Goal: Transaction & Acquisition: Purchase product/service

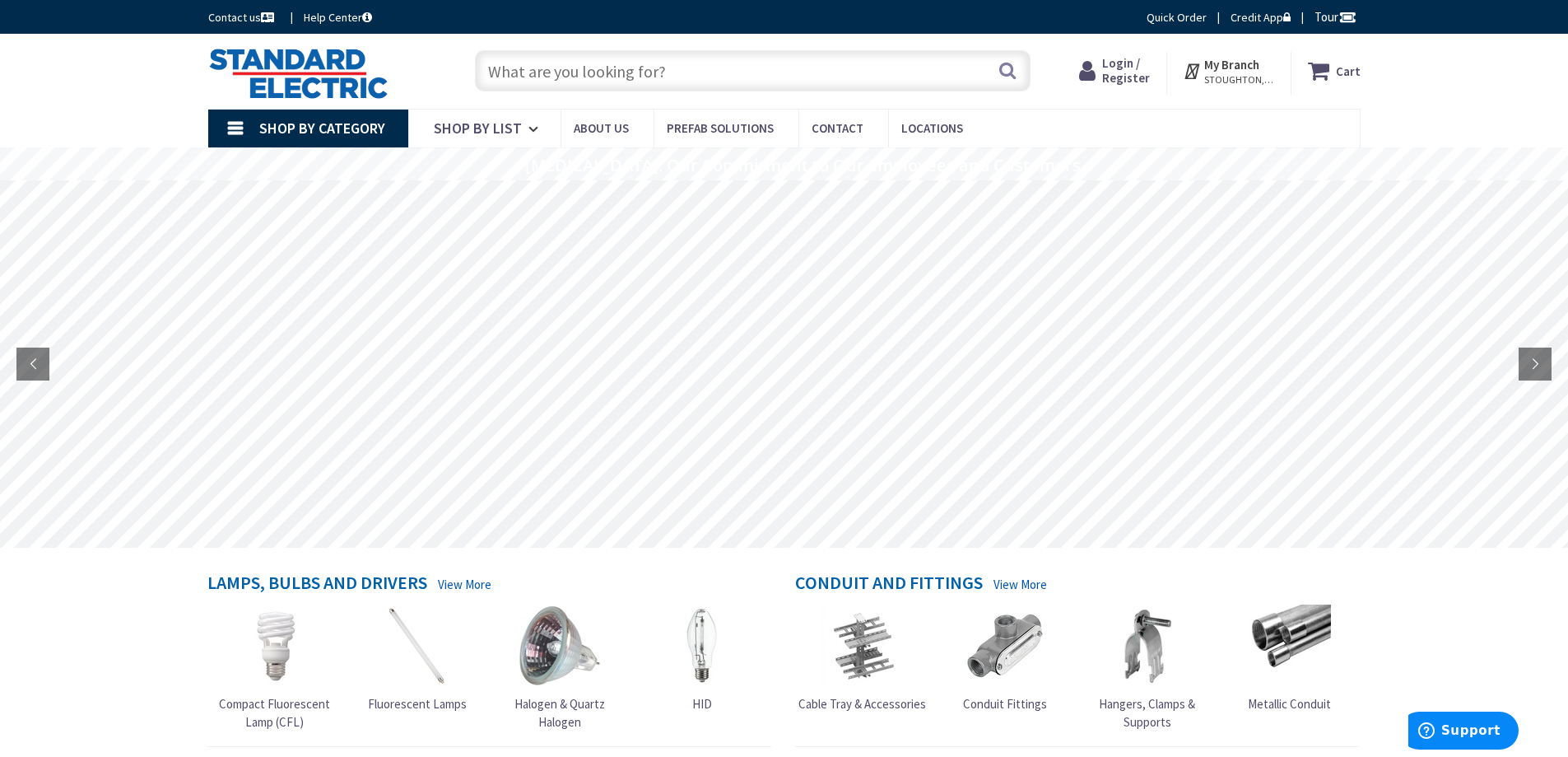
click at [1129, 78] on span "Login / Register" at bounding box center [1126, 71] width 48 height 31
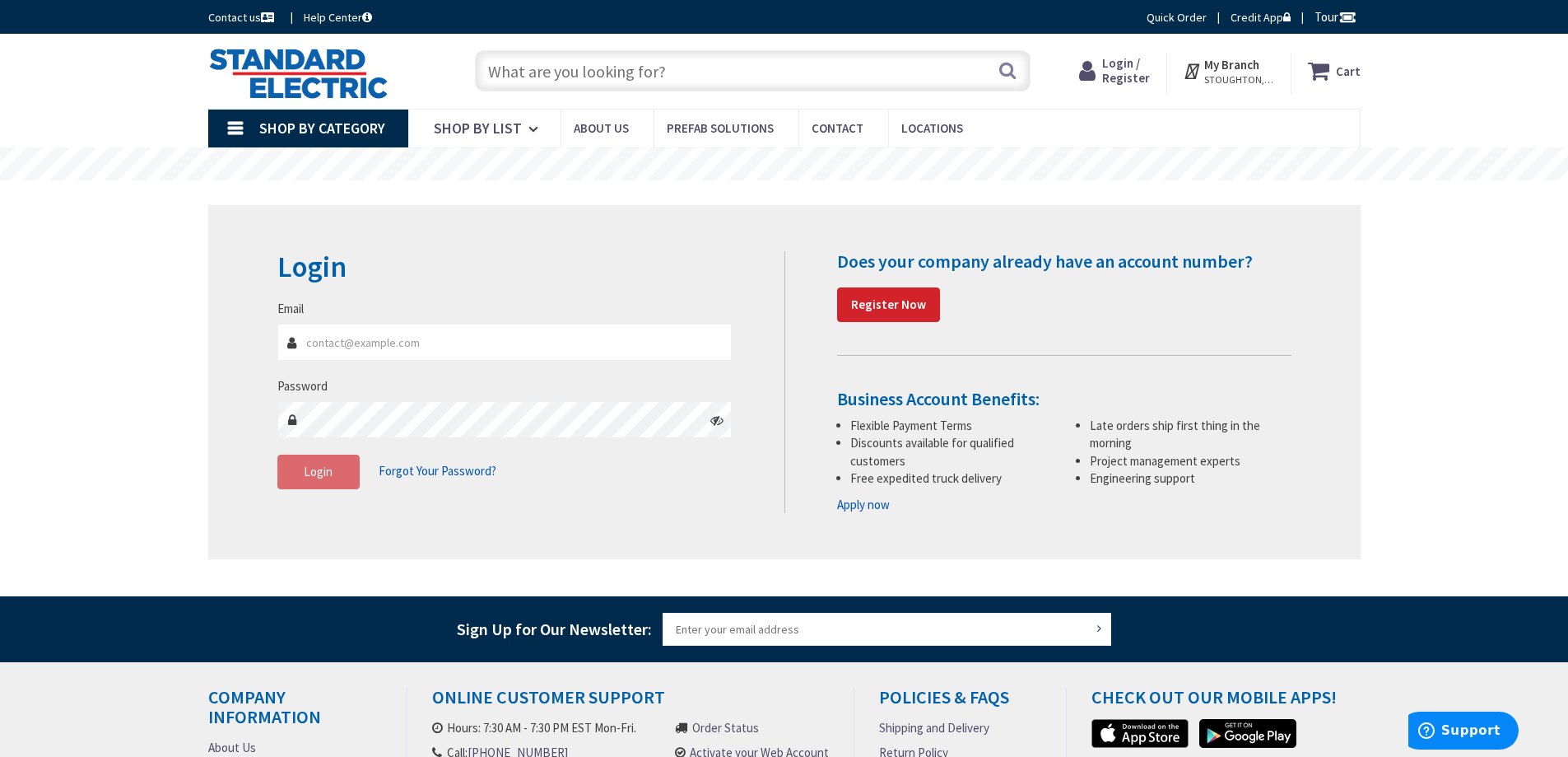
type input "[PERSON_NAME][EMAIL_ADDRESS][DOMAIN_NAME]"
click at [471, 330] on input "[PERSON_NAME][EMAIL_ADDRESS][DOMAIN_NAME]" at bounding box center [505, 342] width 455 height 37
click at [316, 465] on span "Login" at bounding box center [318, 471] width 29 height 15
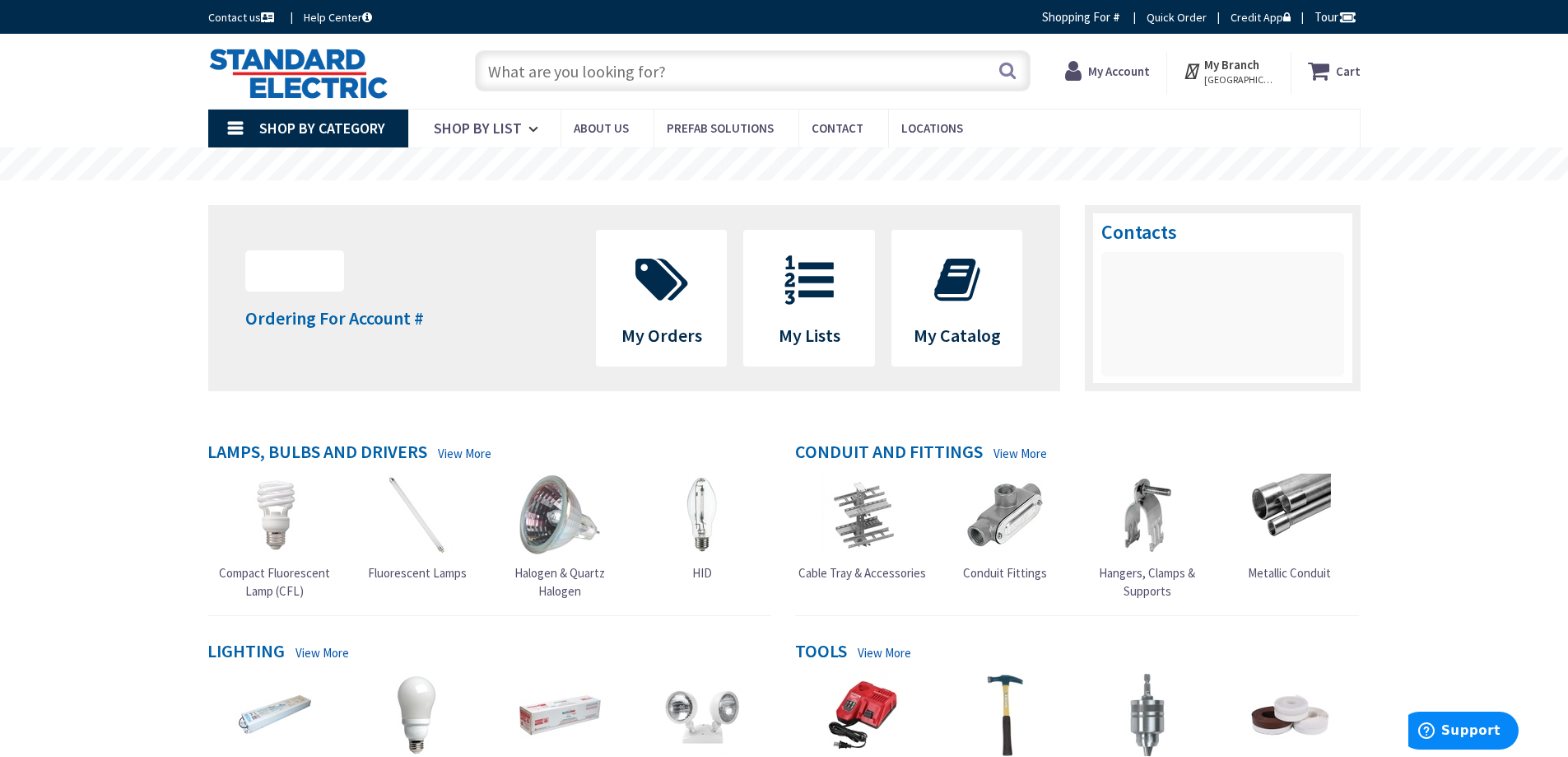
click at [572, 62] on input "text" at bounding box center [752, 71] width 555 height 42
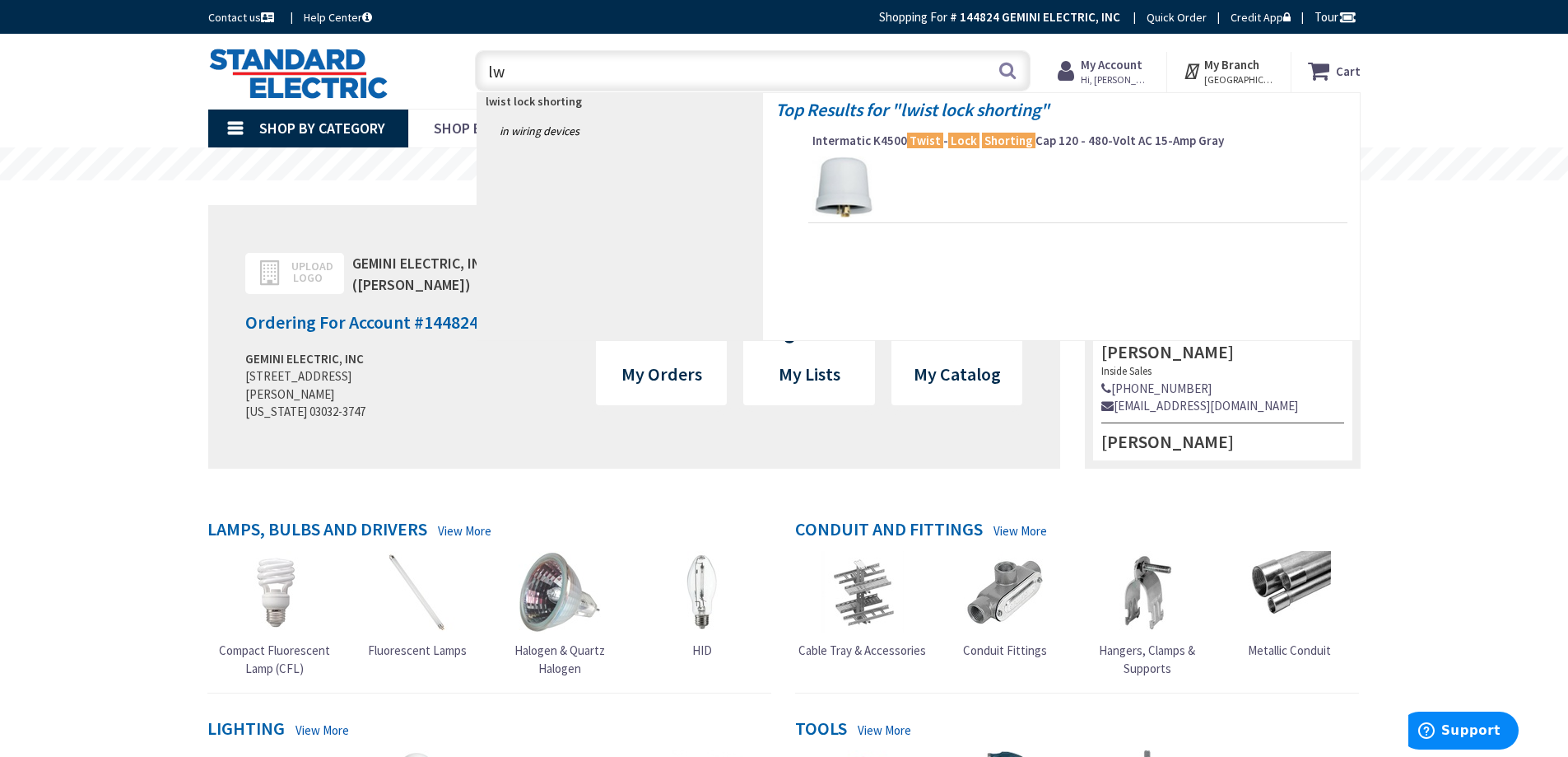
type input "l"
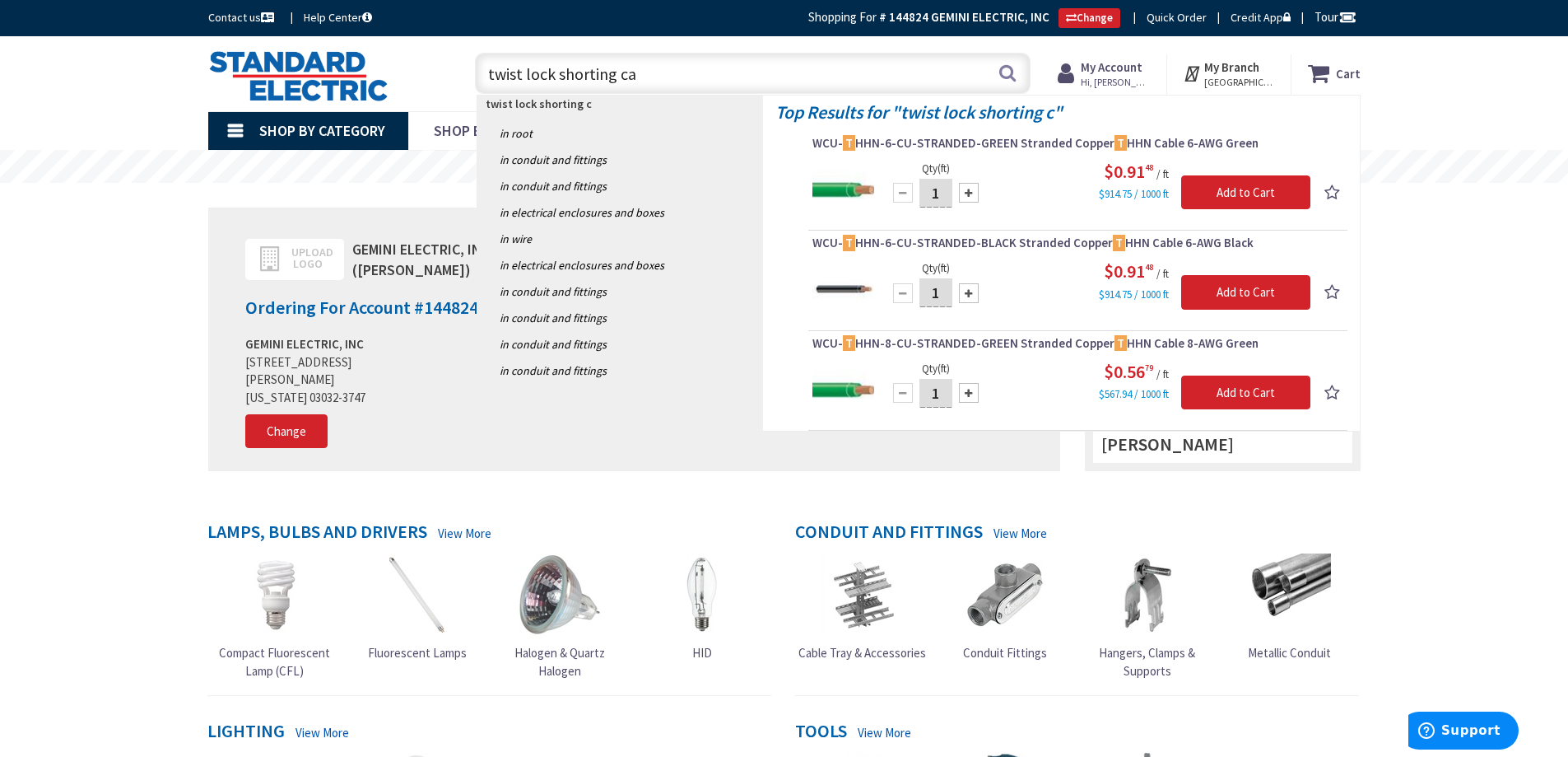
type input "twist lock shorting cap"
